Goal: Task Accomplishment & Management: Manage account settings

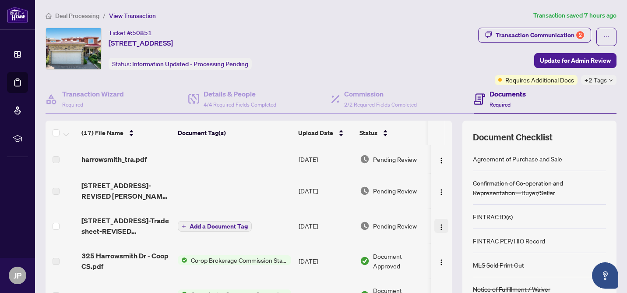
click at [438, 226] on img "button" at bounding box center [441, 226] width 7 height 7
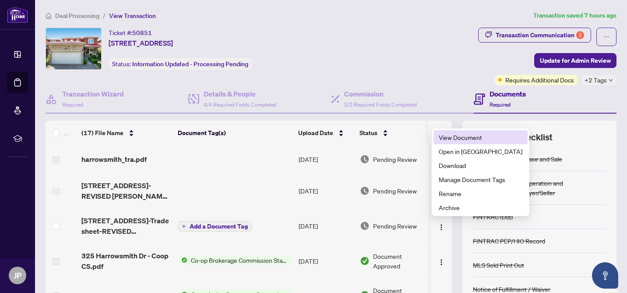
click at [463, 138] on span "View Document" at bounding box center [481, 137] width 84 height 10
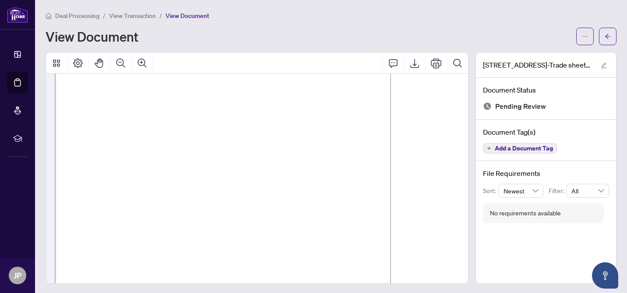
scroll to position [422, 0]
click at [90, 17] on span "Deal Processing" at bounding box center [77, 16] width 44 height 8
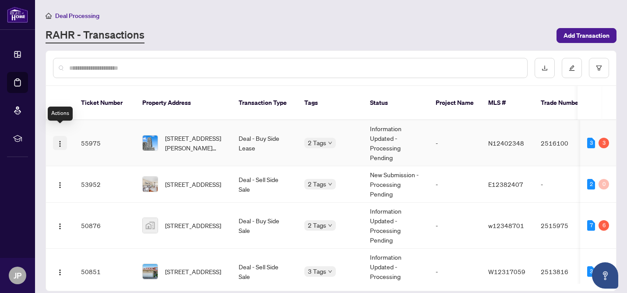
click at [60, 140] on img "button" at bounding box center [60, 143] width 7 height 7
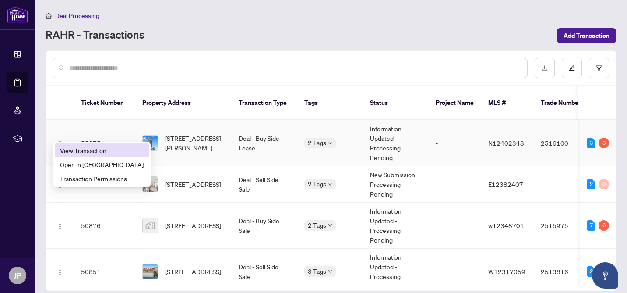
click at [85, 154] on span "View Transaction" at bounding box center [102, 150] width 84 height 10
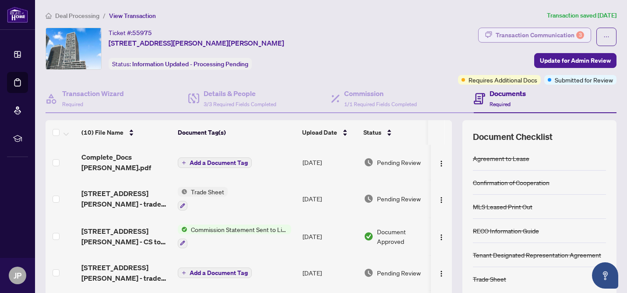
click at [560, 35] on div "Transaction Communication 3" at bounding box center [540, 35] width 88 height 14
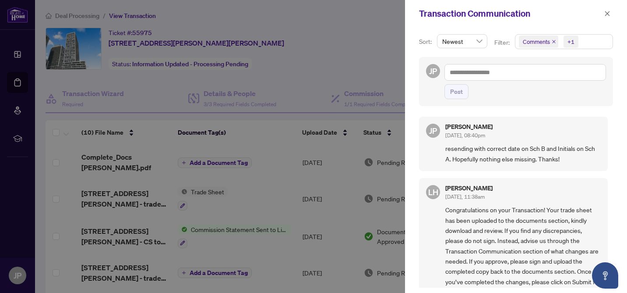
click at [360, 46] on div at bounding box center [313, 146] width 627 height 293
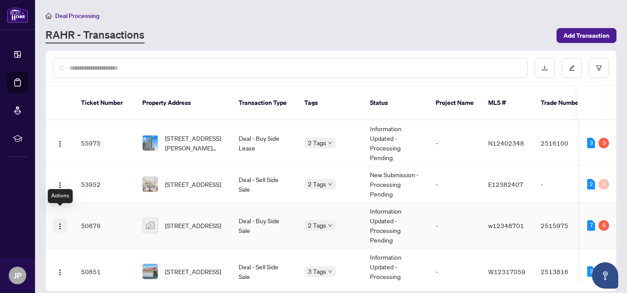
click at [57, 223] on img "button" at bounding box center [60, 226] width 7 height 7
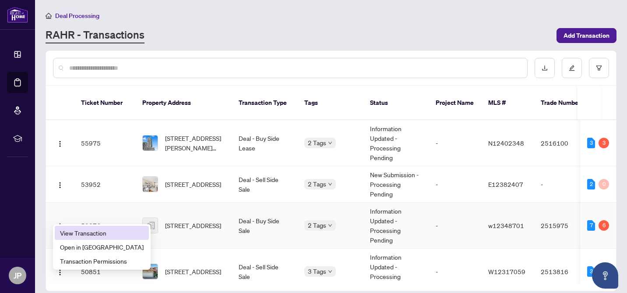
click at [80, 230] on span "View Transaction" at bounding box center [102, 233] width 84 height 10
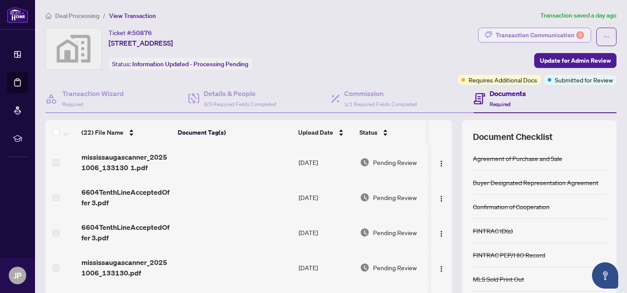
click at [539, 37] on div "Transaction Communication 6" at bounding box center [540, 35] width 88 height 14
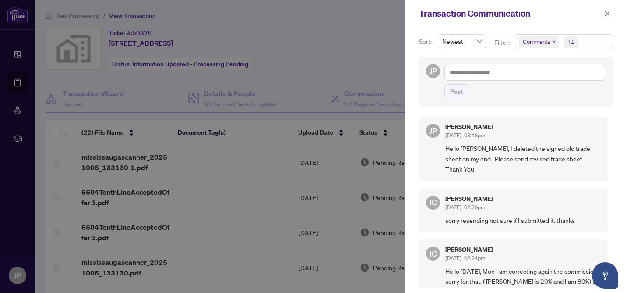
click at [330, 61] on div at bounding box center [313, 146] width 627 height 293
click at [610, 14] on icon "close" at bounding box center [607, 14] width 6 height 6
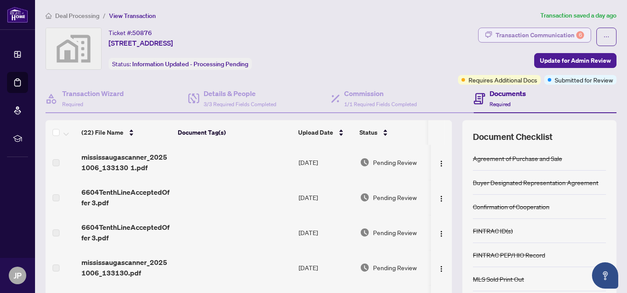
click at [518, 33] on div "Transaction Communication 6" at bounding box center [540, 35] width 88 height 14
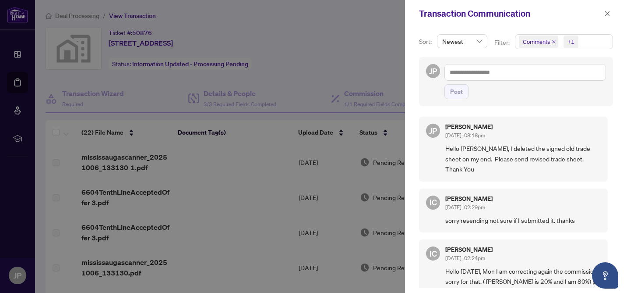
click at [316, 62] on div at bounding box center [313, 146] width 627 height 293
click at [607, 15] on icon "close" at bounding box center [607, 14] width 6 height 6
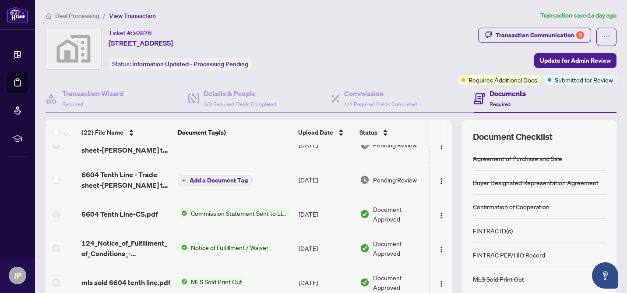
scroll to position [194, 0]
